Goal: Transaction & Acquisition: Purchase product/service

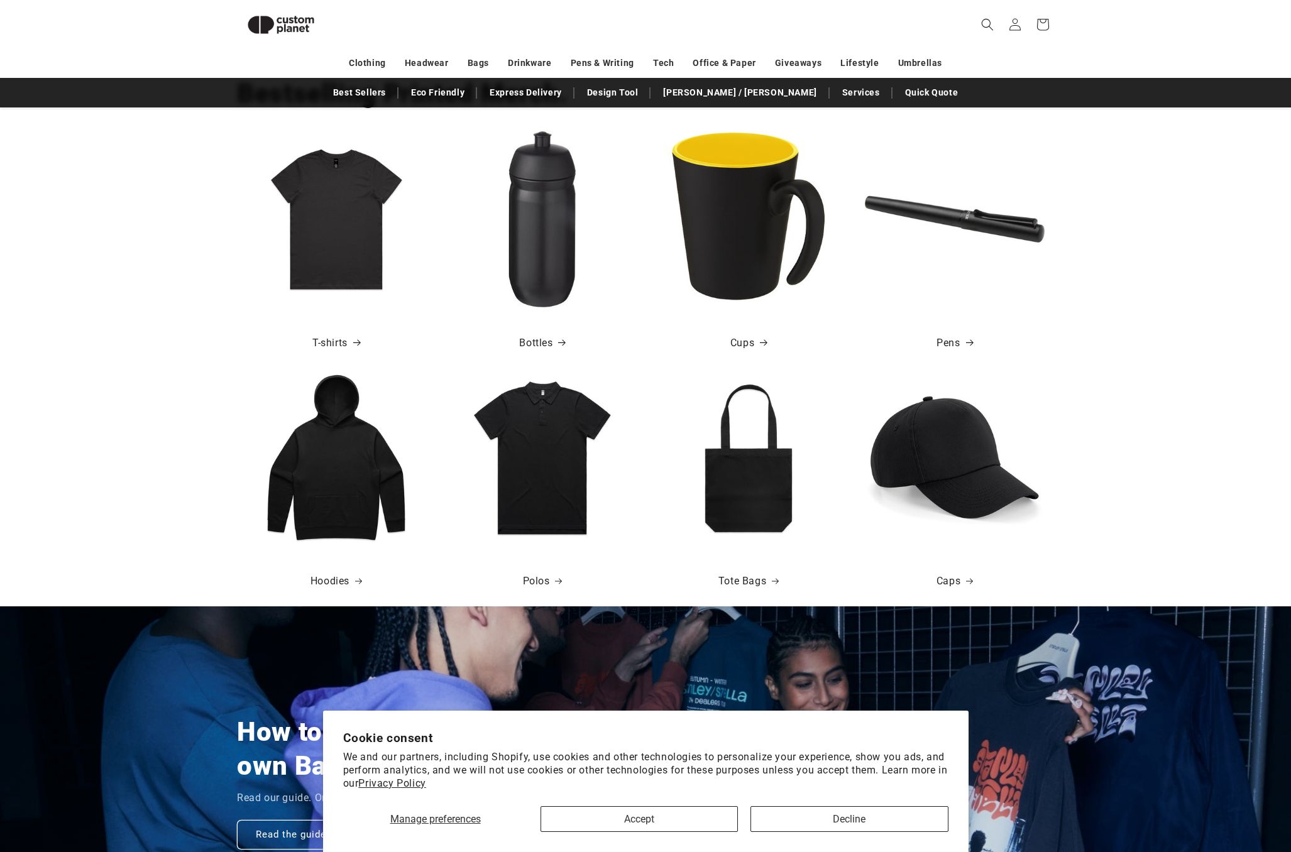
scroll to position [481, 0]
click at [356, 227] on img at bounding box center [336, 220] width 180 height 180
click at [351, 340] on span at bounding box center [356, 344] width 13 height 18
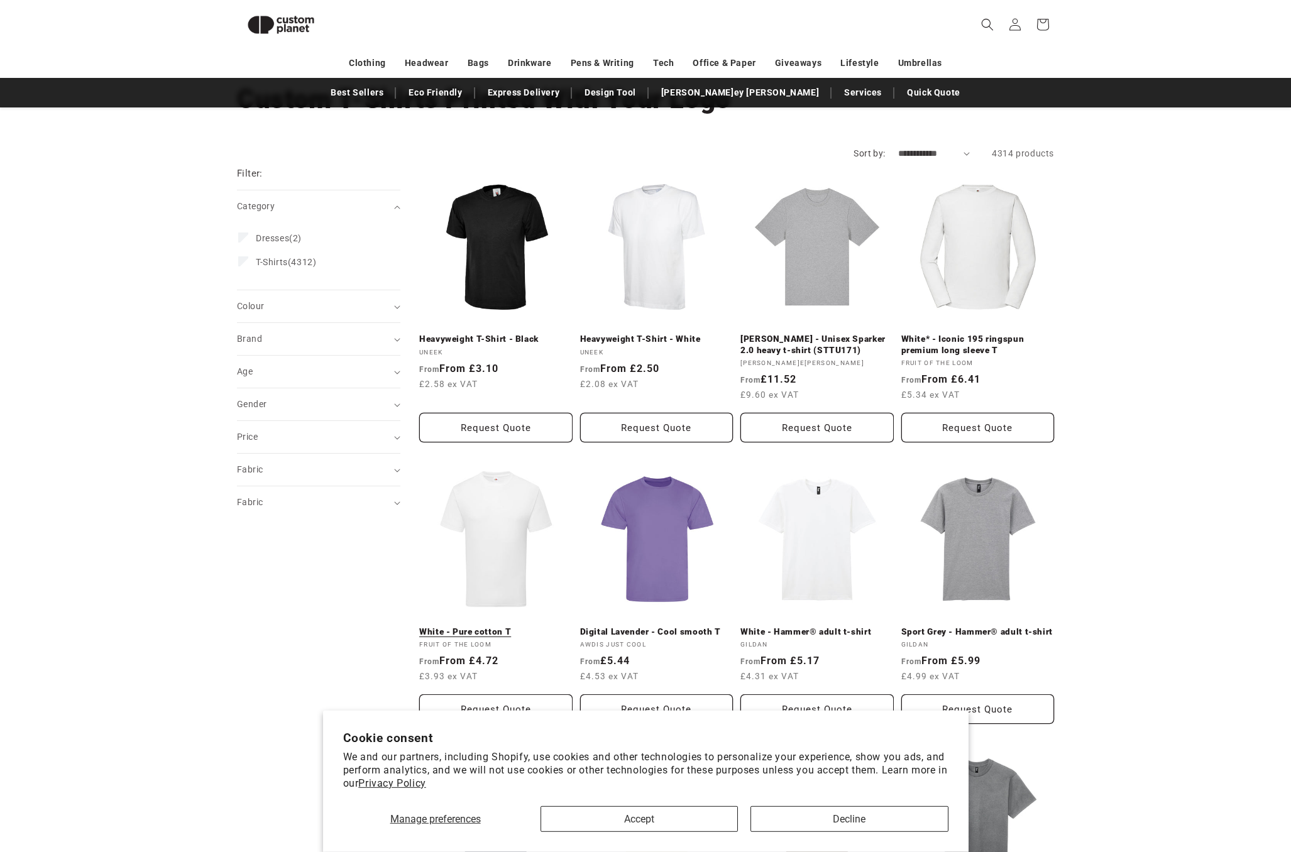
scroll to position [66, 0]
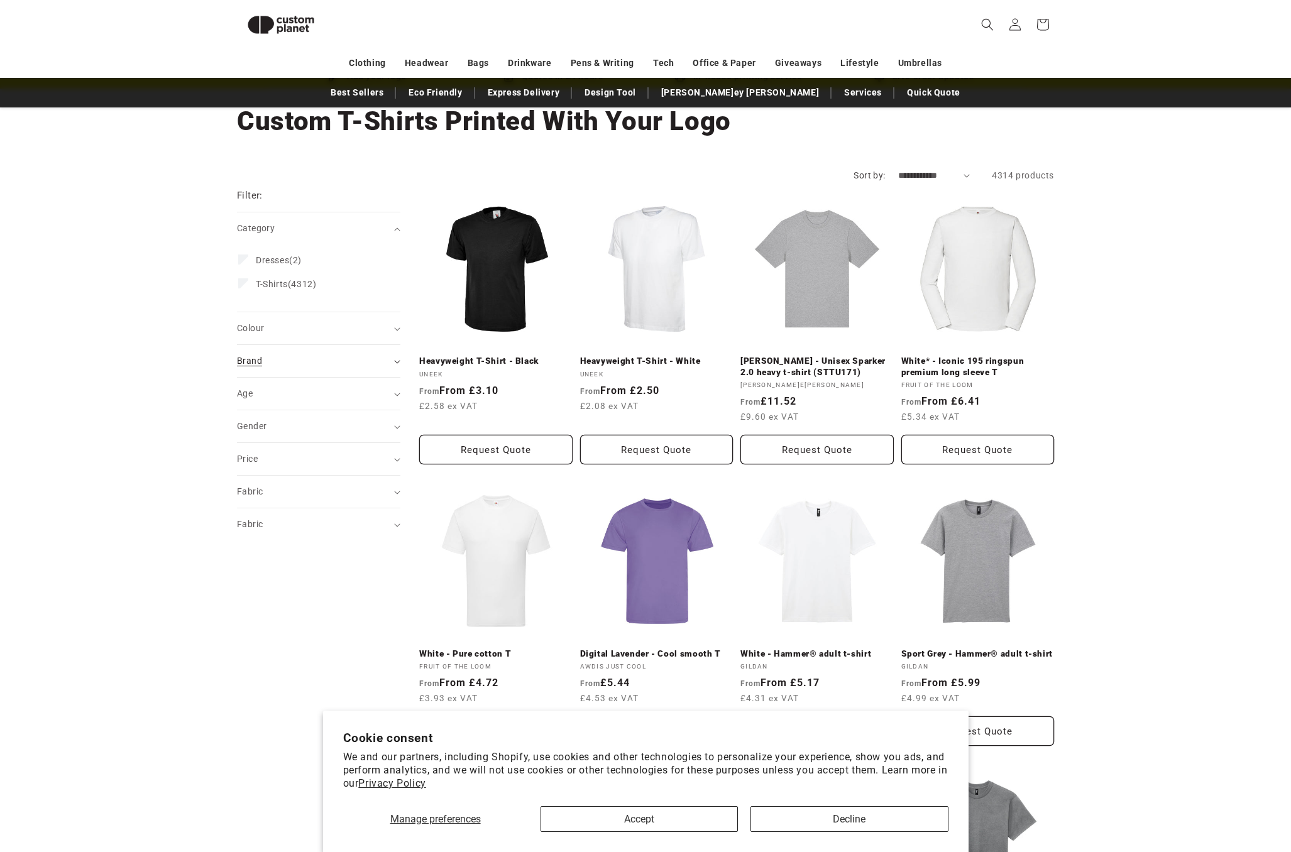
click at [322, 360] on div "Brand (0)" at bounding box center [313, 361] width 153 height 13
click at [266, 659] on div "Brand adidas® (2) adidas® (2 products) Anthem (52) Anthem (52 products) AS Colo…" at bounding box center [318, 520] width 163 height 286
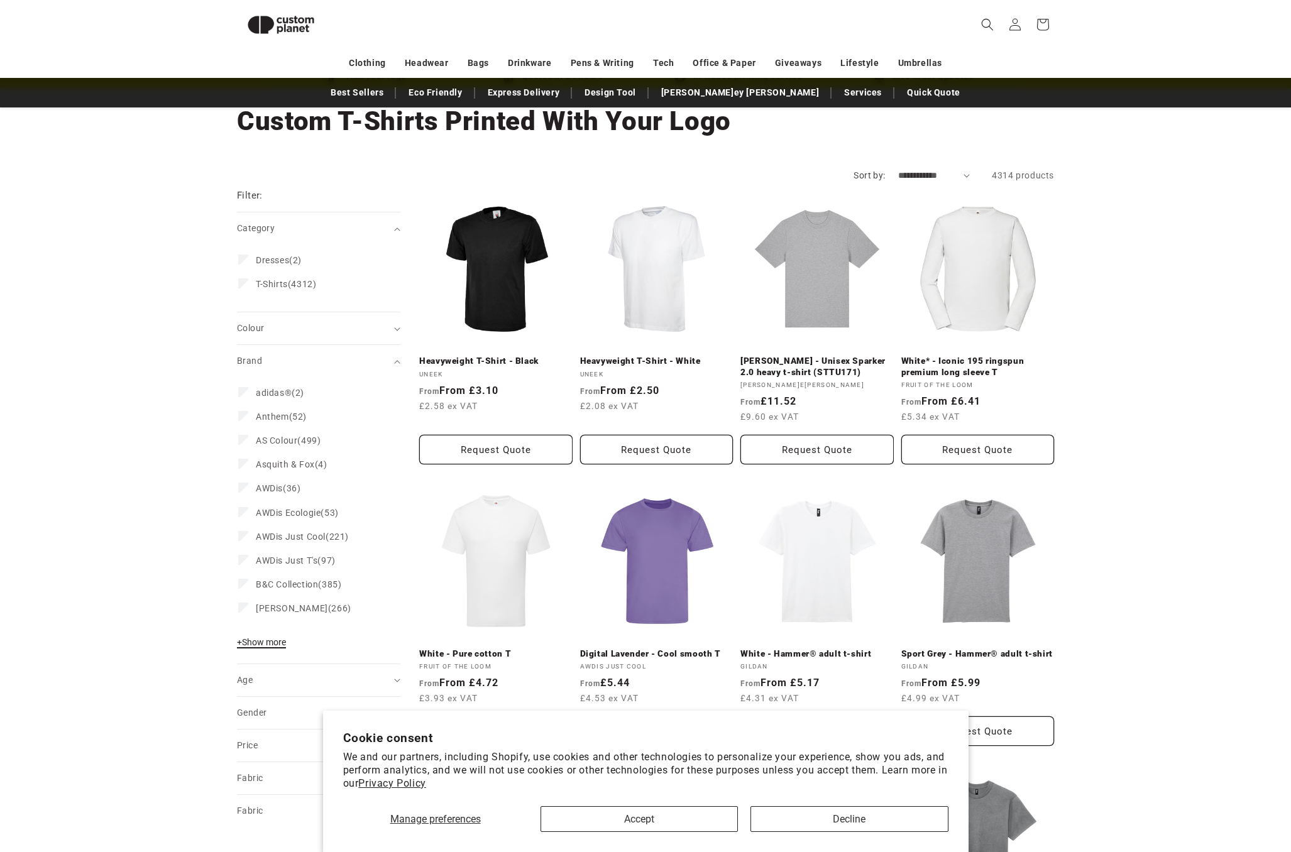
click at [271, 641] on span "+ Show more" at bounding box center [261, 642] width 49 height 10
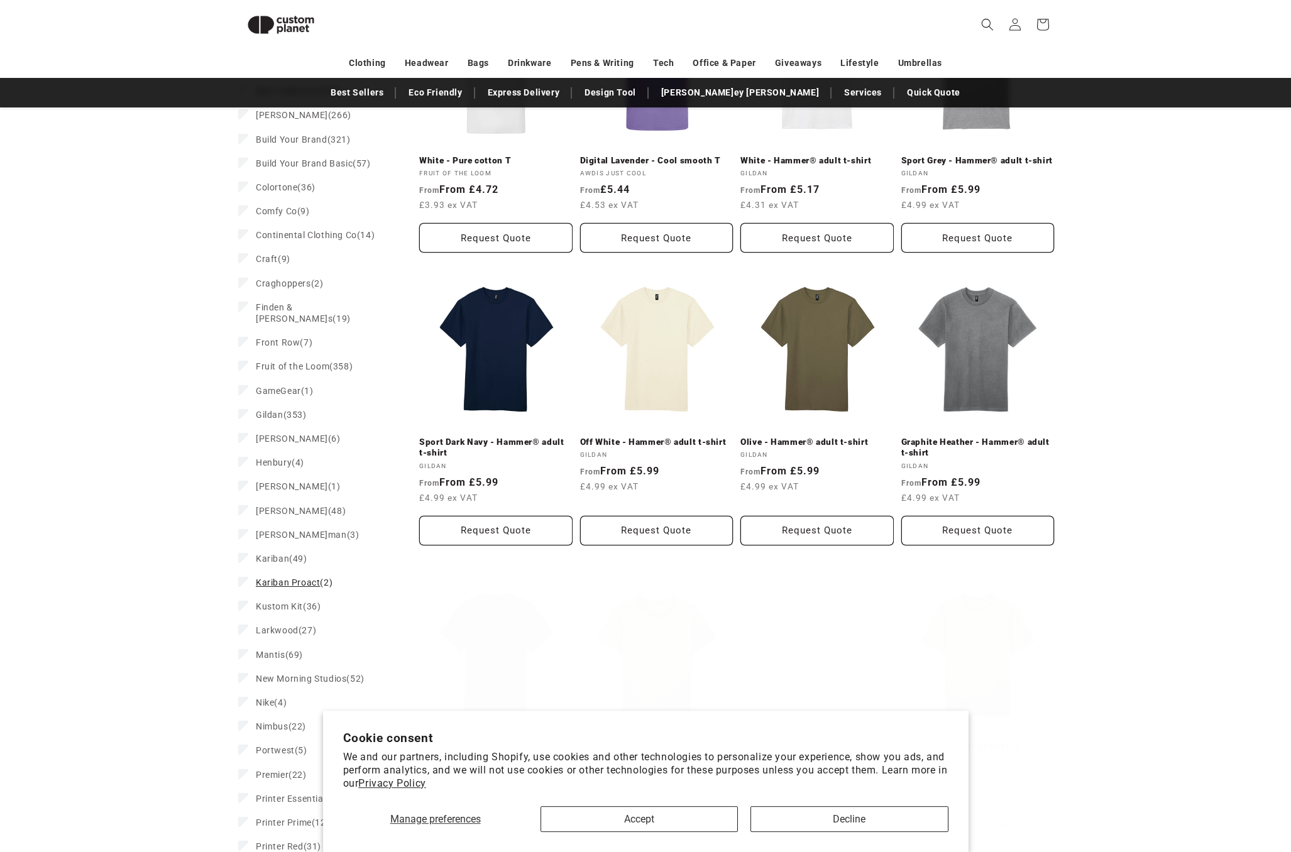
scroll to position [1228, 0]
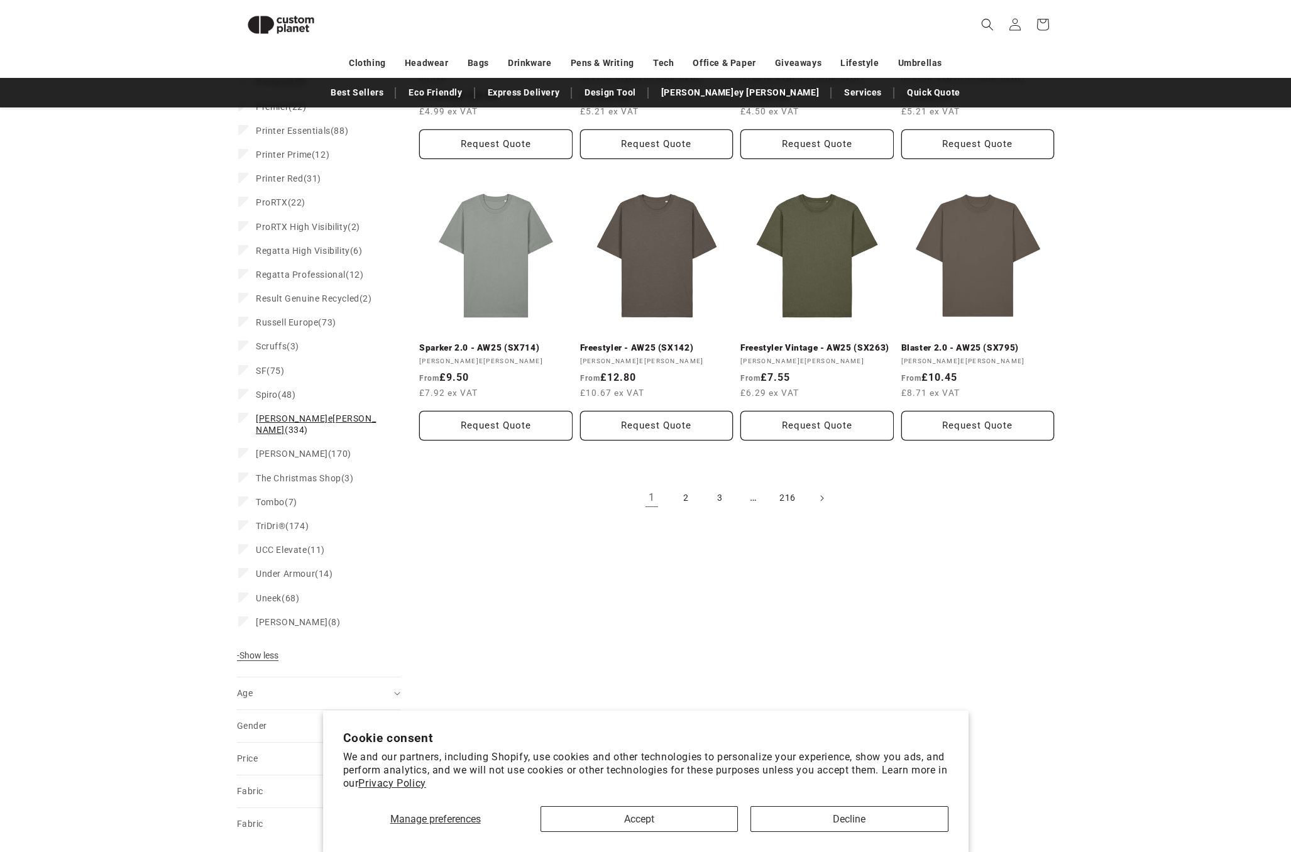
click at [321, 413] on span "[PERSON_NAME]n[PERSON_NAME] (334)" at bounding box center [317, 424] width 123 height 23
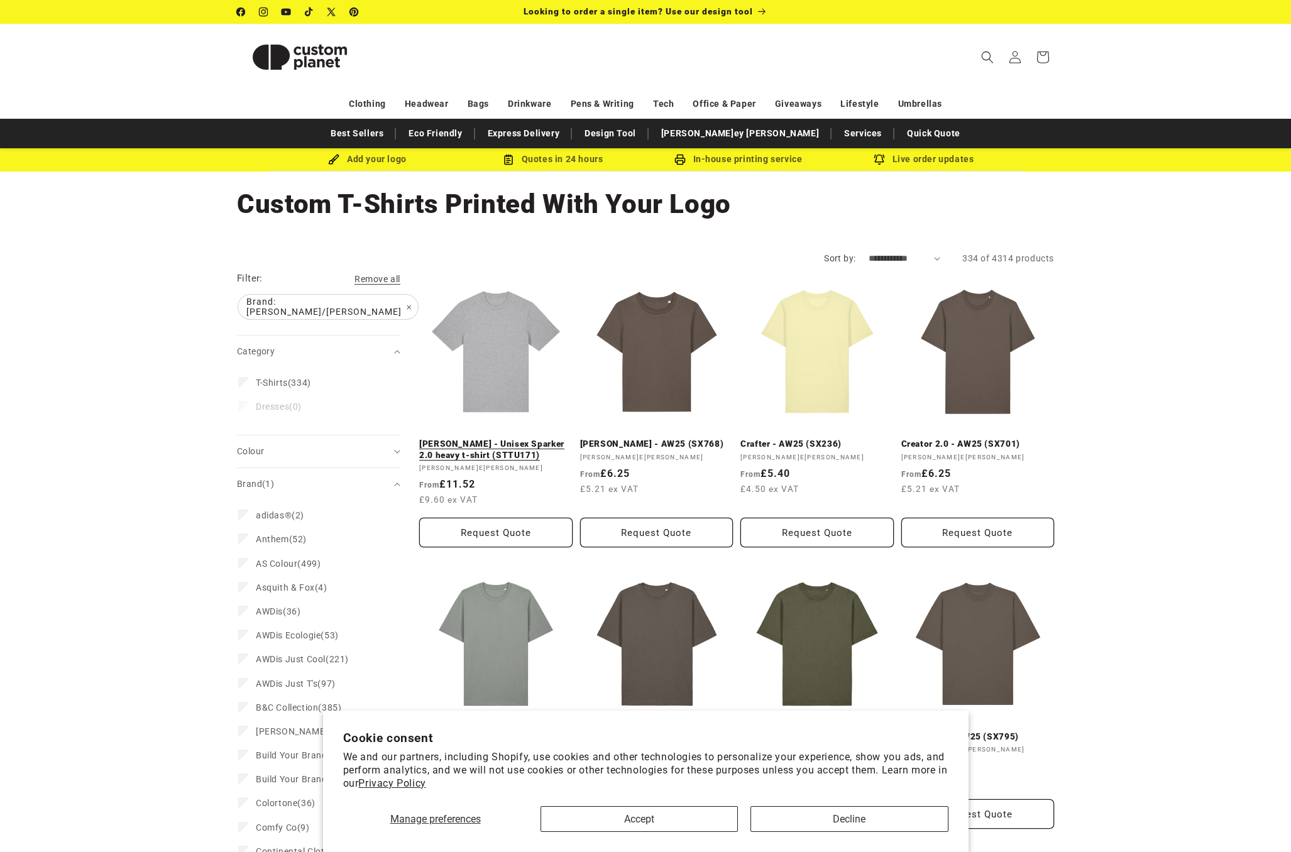
click at [504, 439] on link "[PERSON_NAME] - Unisex Sparker 2.0 heavy t-shirt (STTU171)" at bounding box center [495, 450] width 153 height 22
